Goal: Entertainment & Leisure: Browse casually

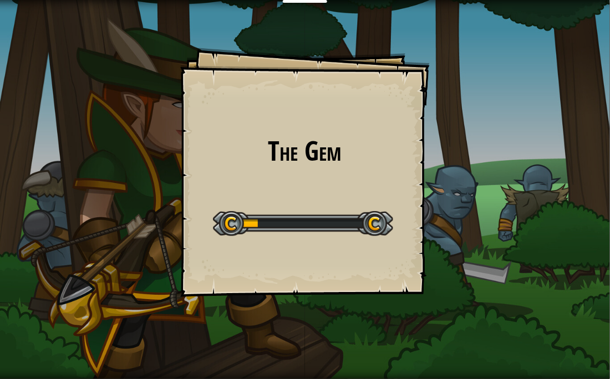
click at [325, 141] on h1 "The Gem" at bounding box center [304, 150] width 227 height 29
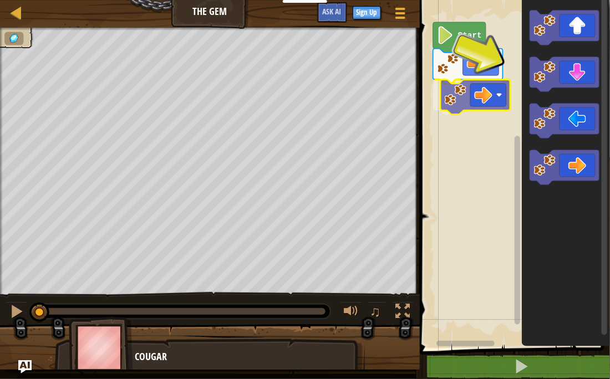
click at [486, 87] on div "Start" at bounding box center [512, 171] width 193 height 354
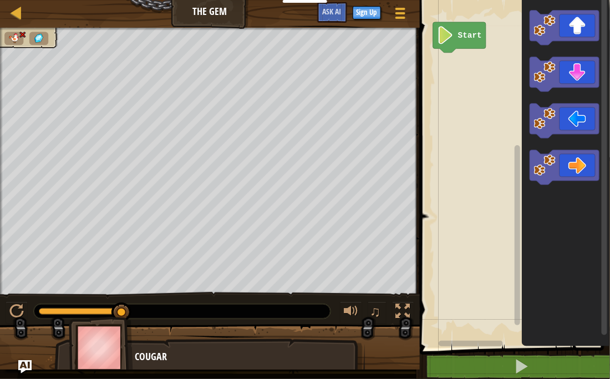
click at [199, 14] on div "Map The Gem Game Menu Sign Up Ask AI" at bounding box center [210, 14] width 420 height 28
click at [17, 308] on div at bounding box center [16, 311] width 14 height 14
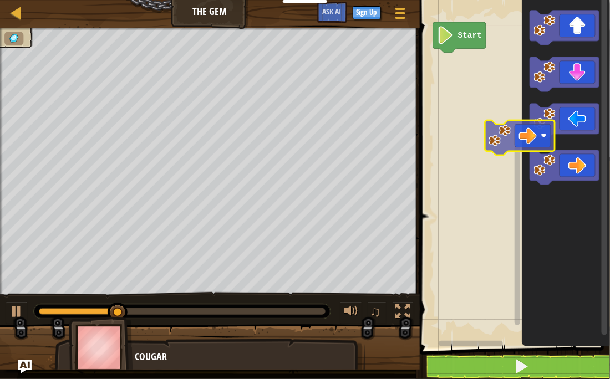
click at [481, 124] on div "Start" at bounding box center [512, 171] width 193 height 354
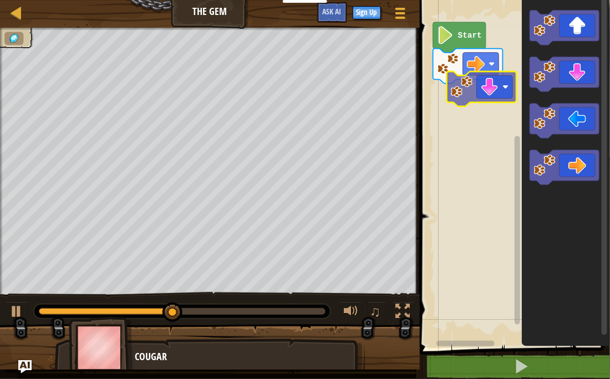
click at [504, 98] on div "Start" at bounding box center [512, 171] width 193 height 354
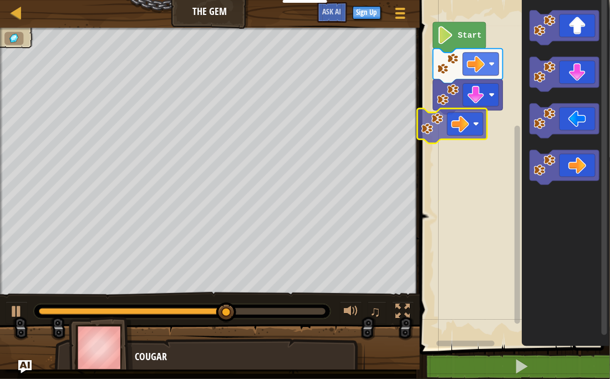
click at [454, 120] on div "Start" at bounding box center [512, 171] width 193 height 354
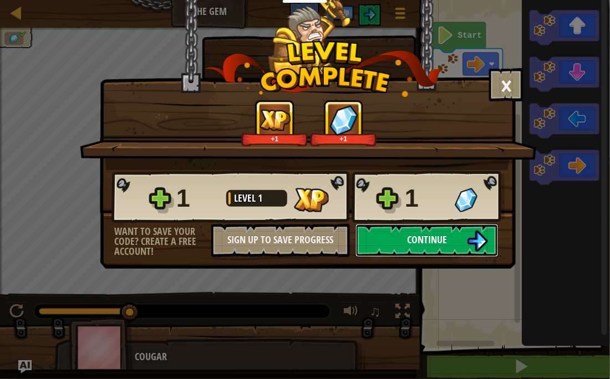
click at [467, 252] on img at bounding box center [477, 241] width 21 height 21
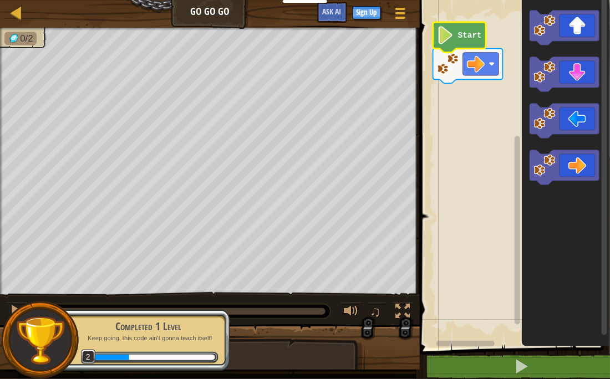
click at [479, 42] on icon "Blockly Workspace" at bounding box center [459, 37] width 53 height 30
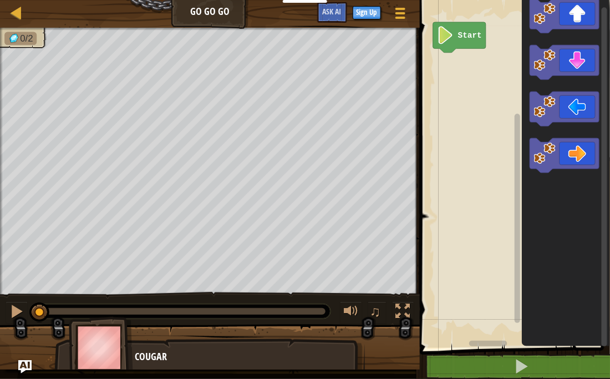
click at [402, 94] on div "Map Go Go Go Game Menu Sign Up Ask AI 1 ההההההההההההההההההההההההההההההההההההההה…" at bounding box center [305, 189] width 610 height 379
click at [560, 152] on g "Blockly Workspace" at bounding box center [564, 85] width 70 height 175
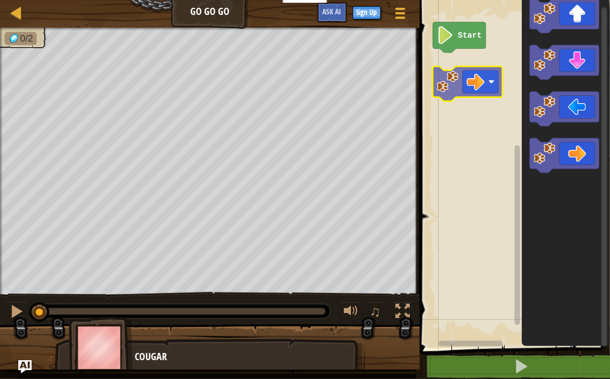
click at [452, 59] on div "Start" at bounding box center [512, 171] width 193 height 354
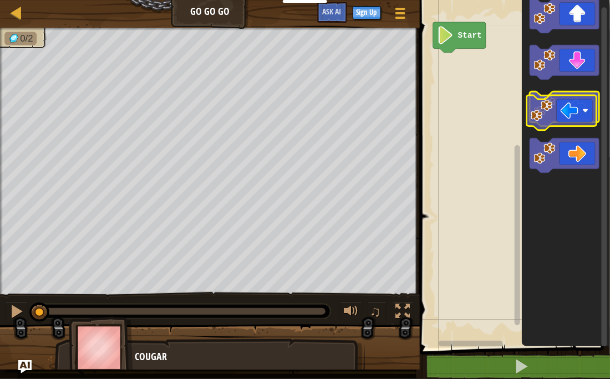
click at [548, 110] on image "Blockly Workspace" at bounding box center [544, 107] width 22 height 22
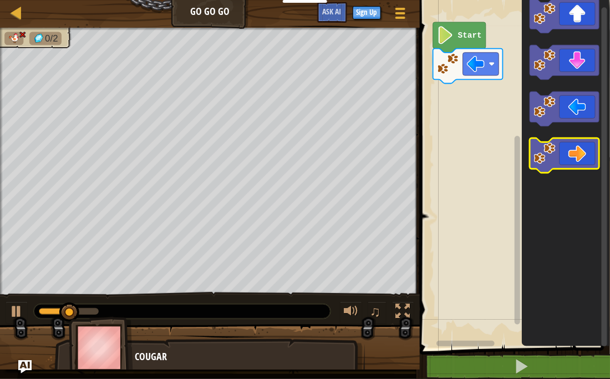
click at [561, 143] on icon "Blockly Workspace" at bounding box center [564, 156] width 70 height 35
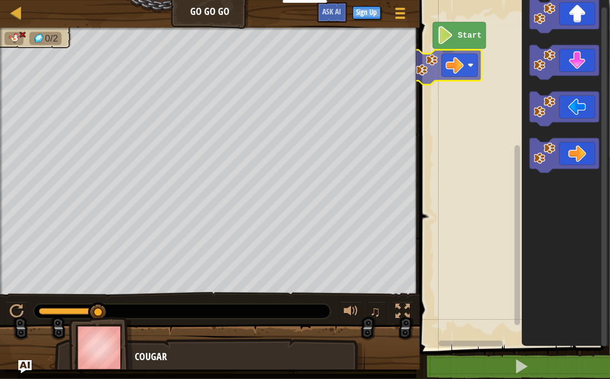
click at [458, 55] on div "Start" at bounding box center [512, 171] width 193 height 354
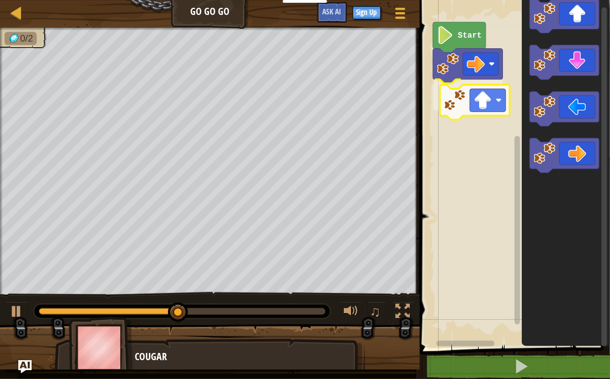
click at [473, 112] on div "Start" at bounding box center [512, 171] width 193 height 354
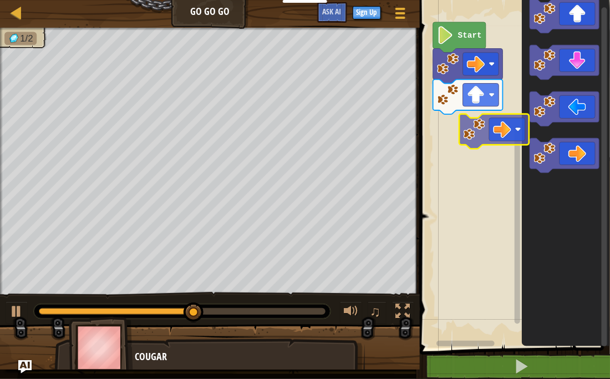
click at [515, 115] on div "Start" at bounding box center [512, 171] width 193 height 354
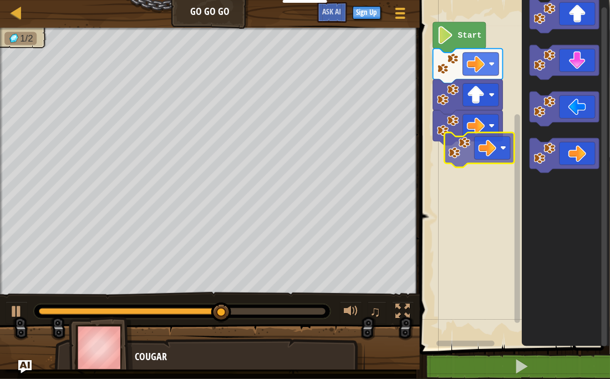
click at [462, 145] on div "Start" at bounding box center [512, 171] width 193 height 354
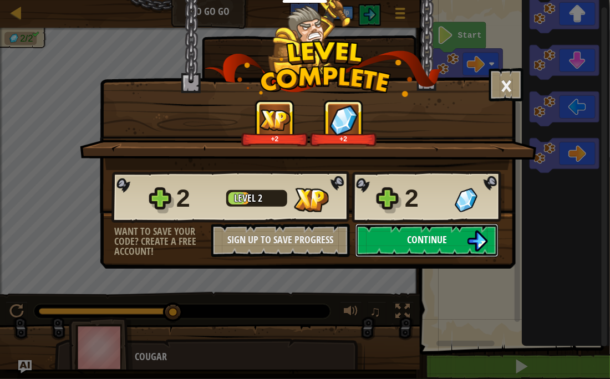
click at [474, 252] on img at bounding box center [477, 241] width 21 height 21
